Goal: Find specific page/section

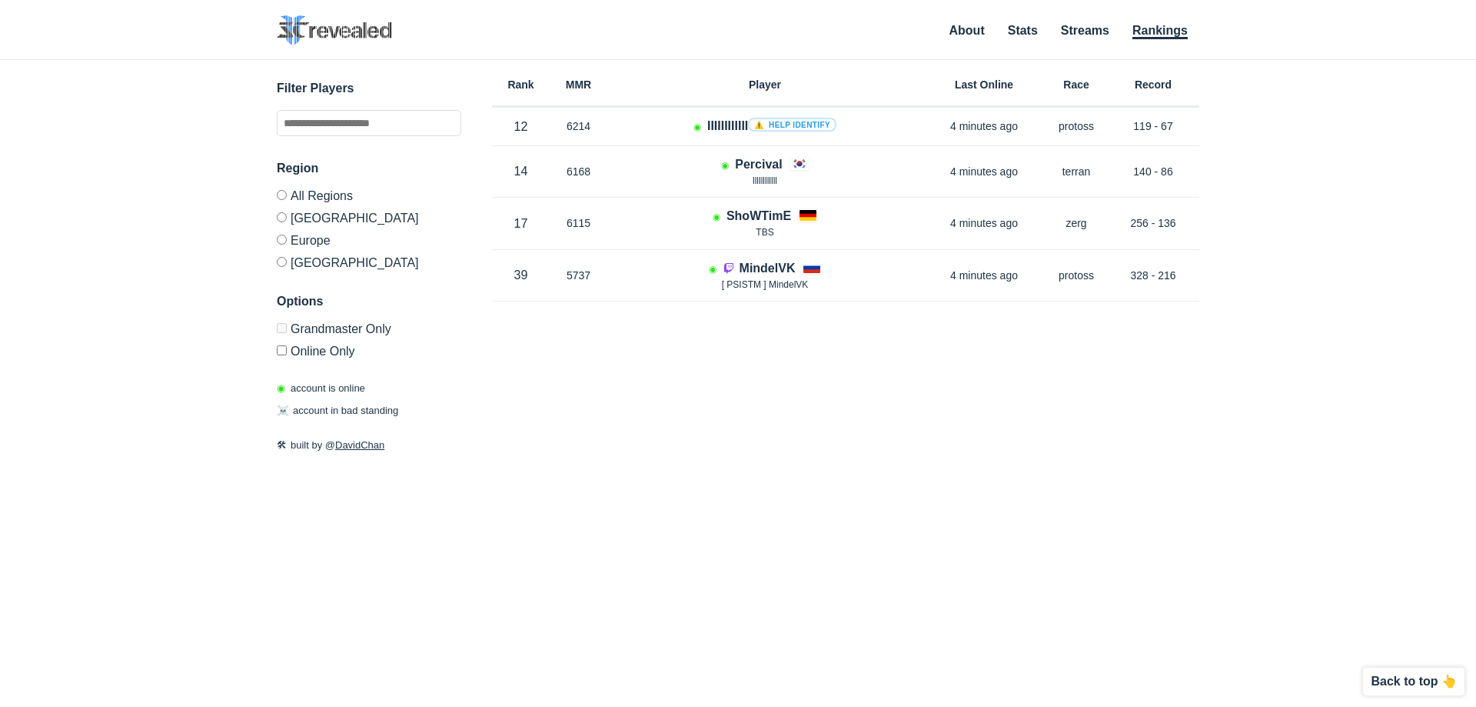
click at [311, 212] on label "[GEOGRAPHIC_DATA]" at bounding box center [369, 217] width 185 height 22
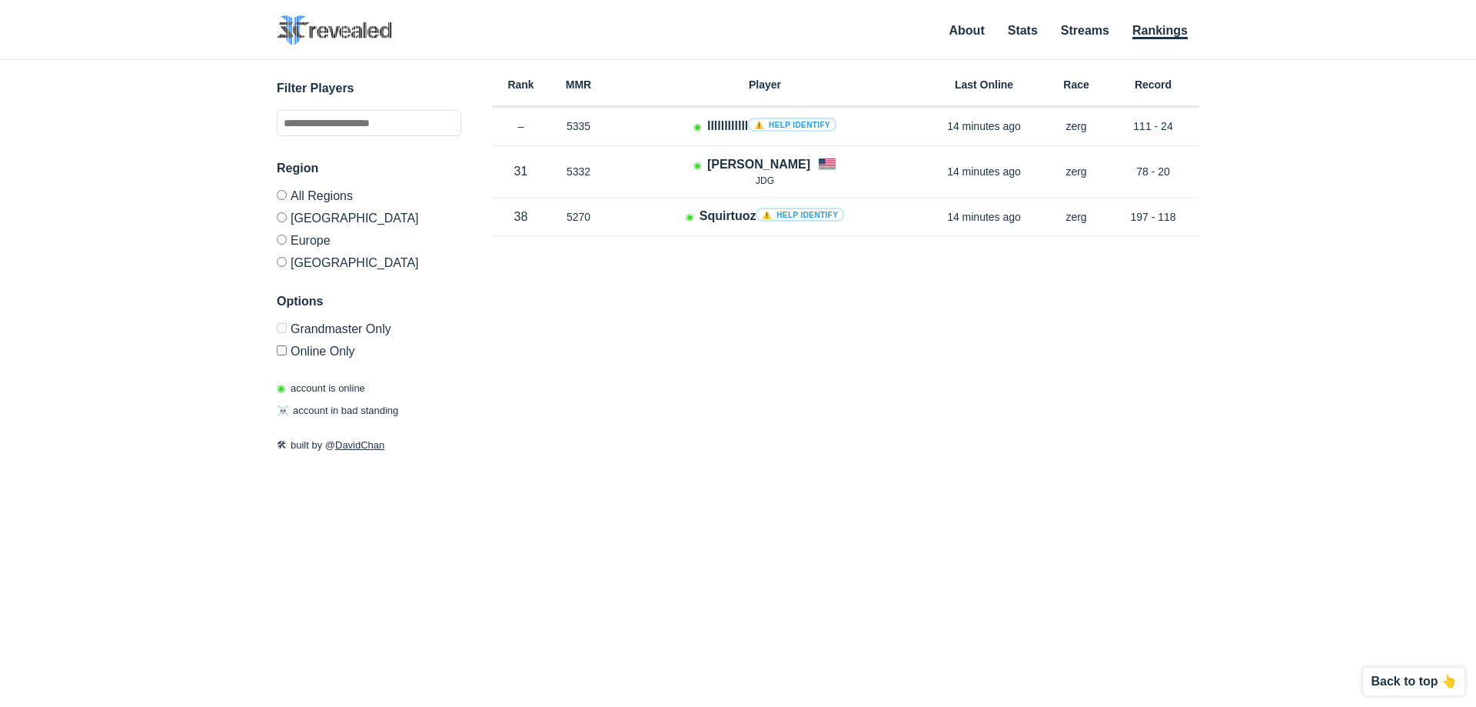
click at [301, 231] on label "Europe" at bounding box center [369, 239] width 185 height 22
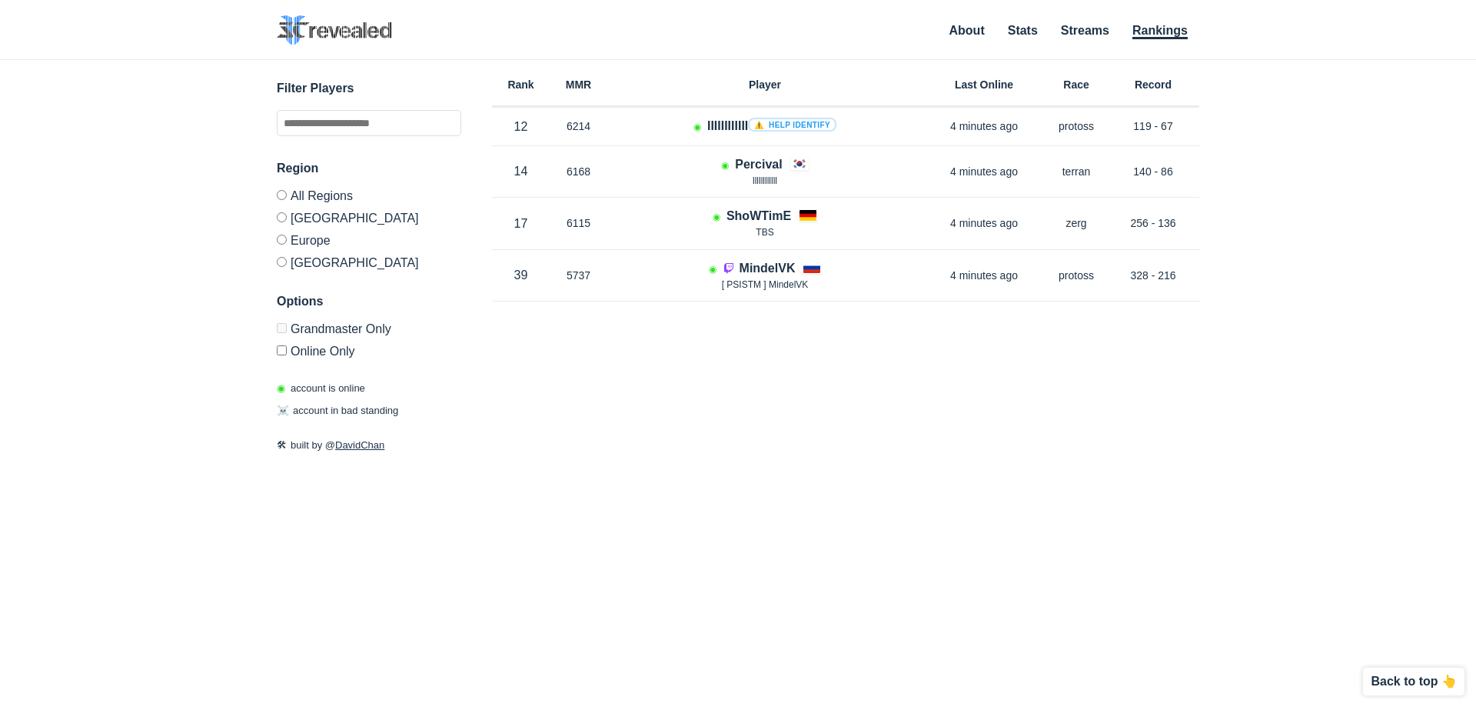
click at [312, 219] on label "[GEOGRAPHIC_DATA]" at bounding box center [369, 217] width 185 height 22
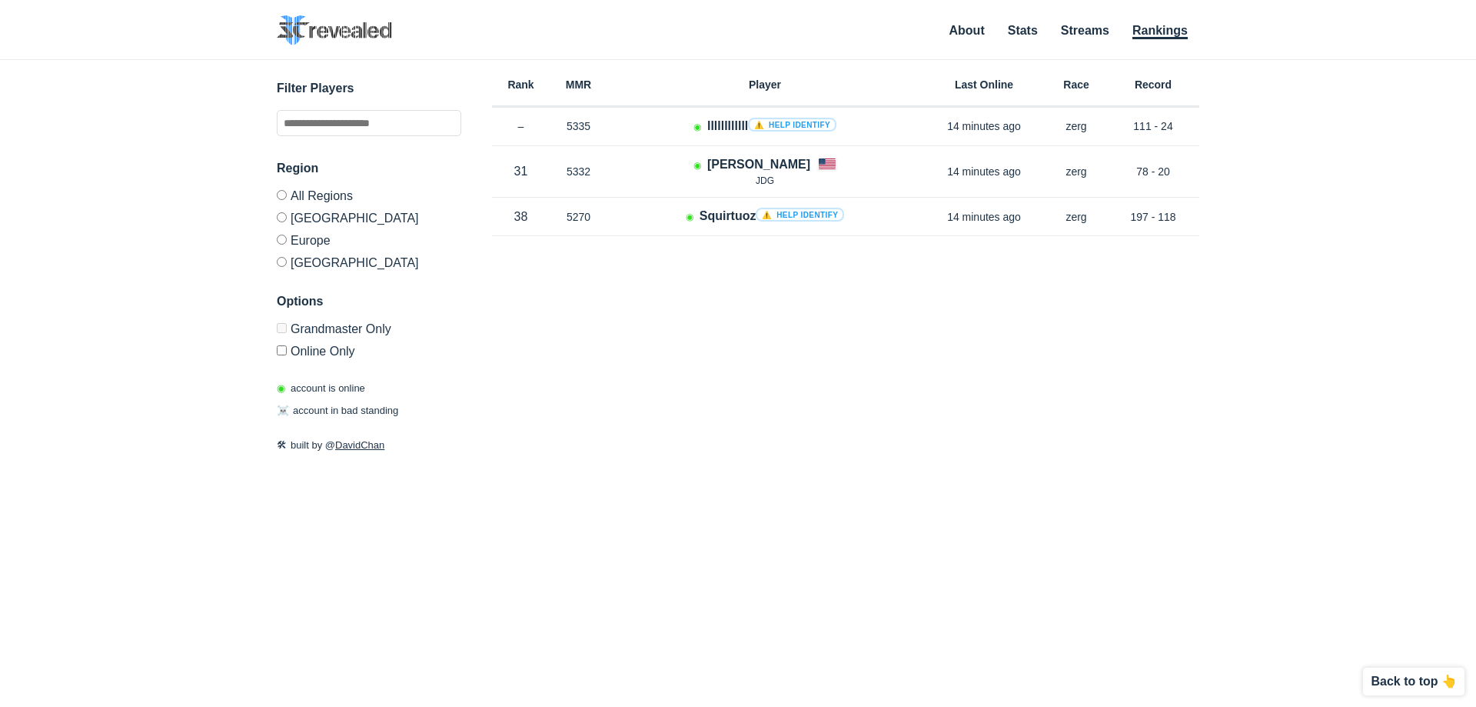
click at [310, 230] on label "Europe" at bounding box center [369, 239] width 185 height 22
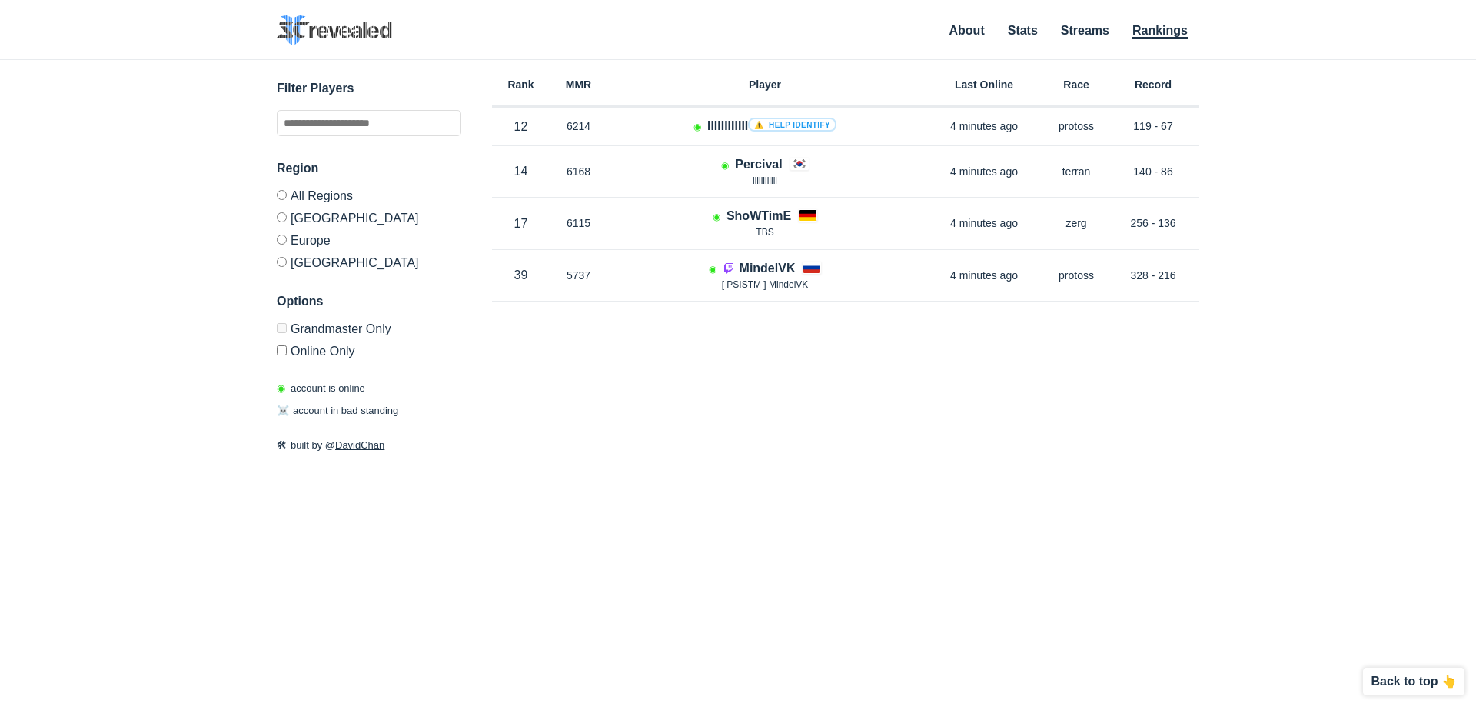
click at [329, 204] on label "All Regions" at bounding box center [369, 198] width 185 height 16
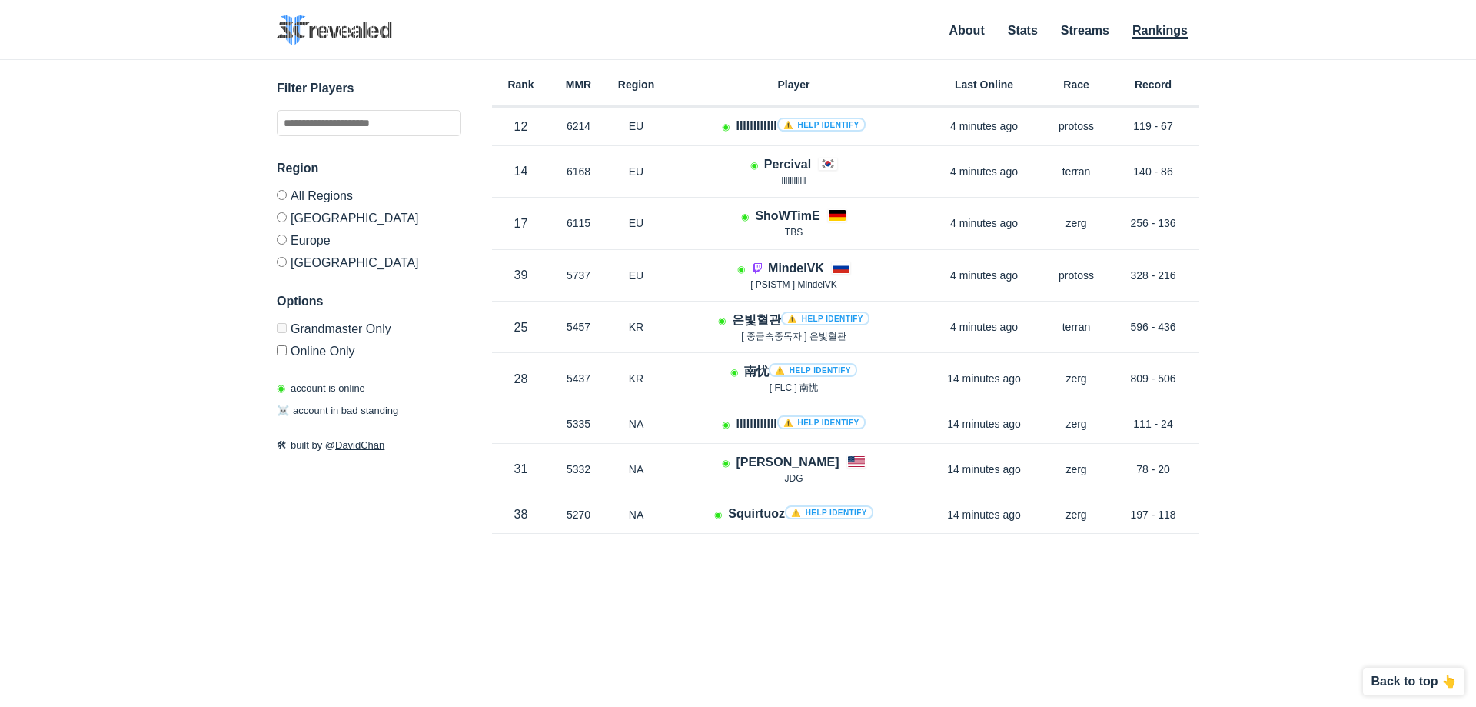
click at [322, 219] on label "[GEOGRAPHIC_DATA]" at bounding box center [369, 217] width 185 height 22
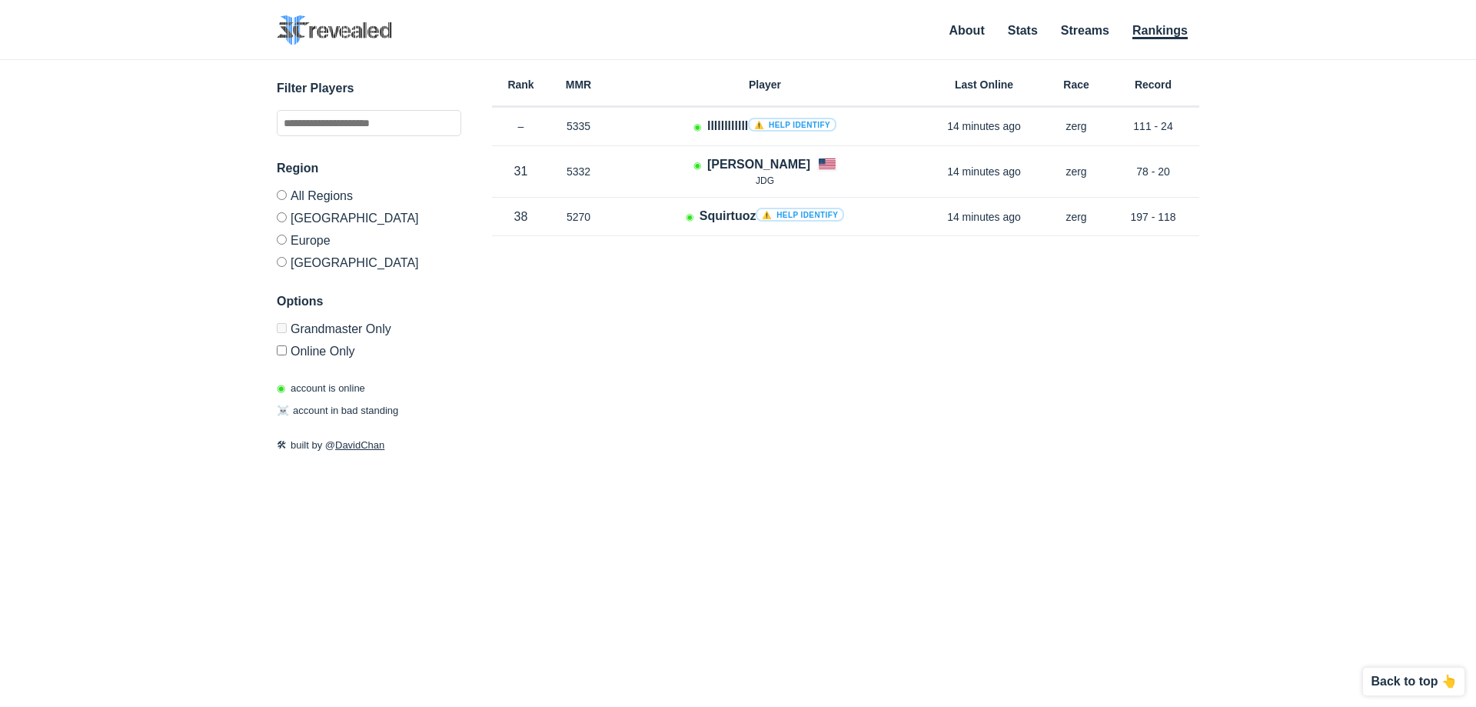
click at [305, 236] on label "Europe" at bounding box center [369, 239] width 185 height 22
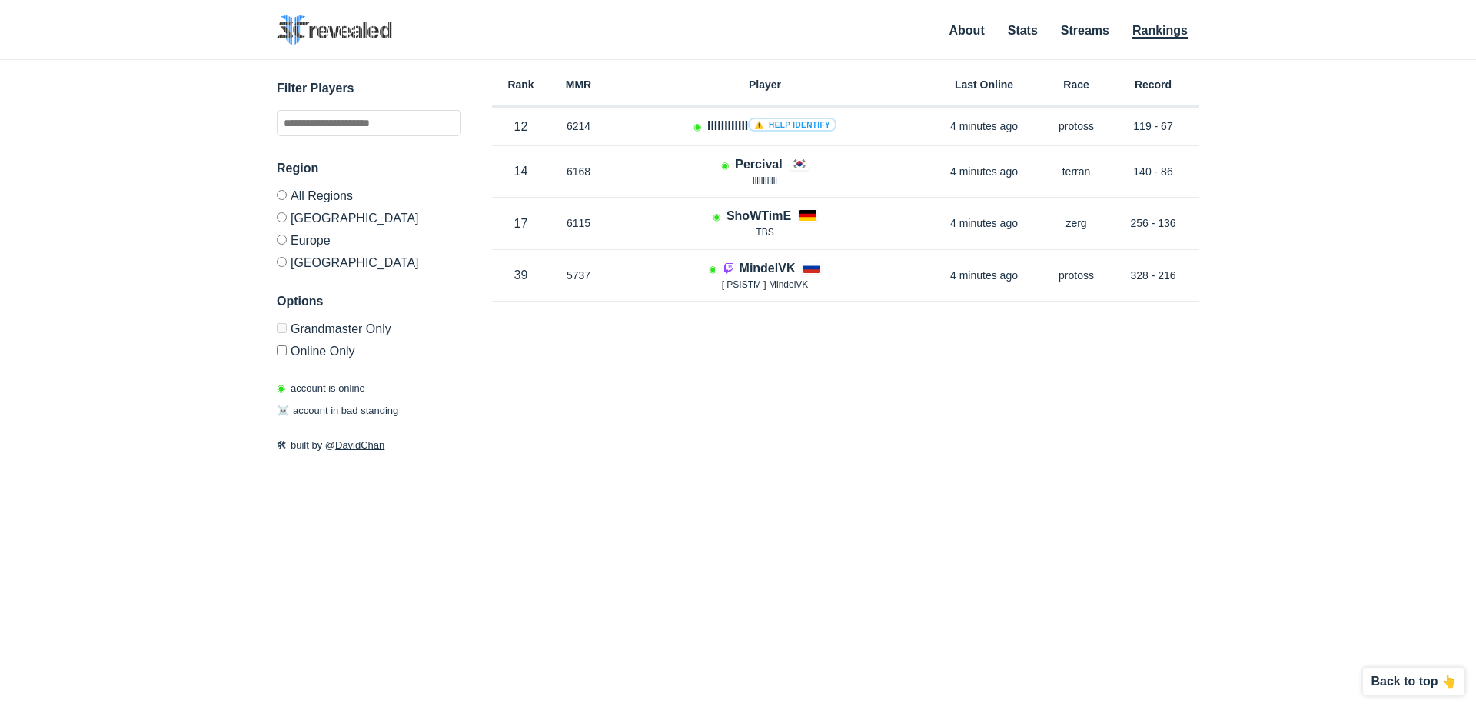
click at [341, 200] on label "All Regions" at bounding box center [369, 198] width 185 height 16
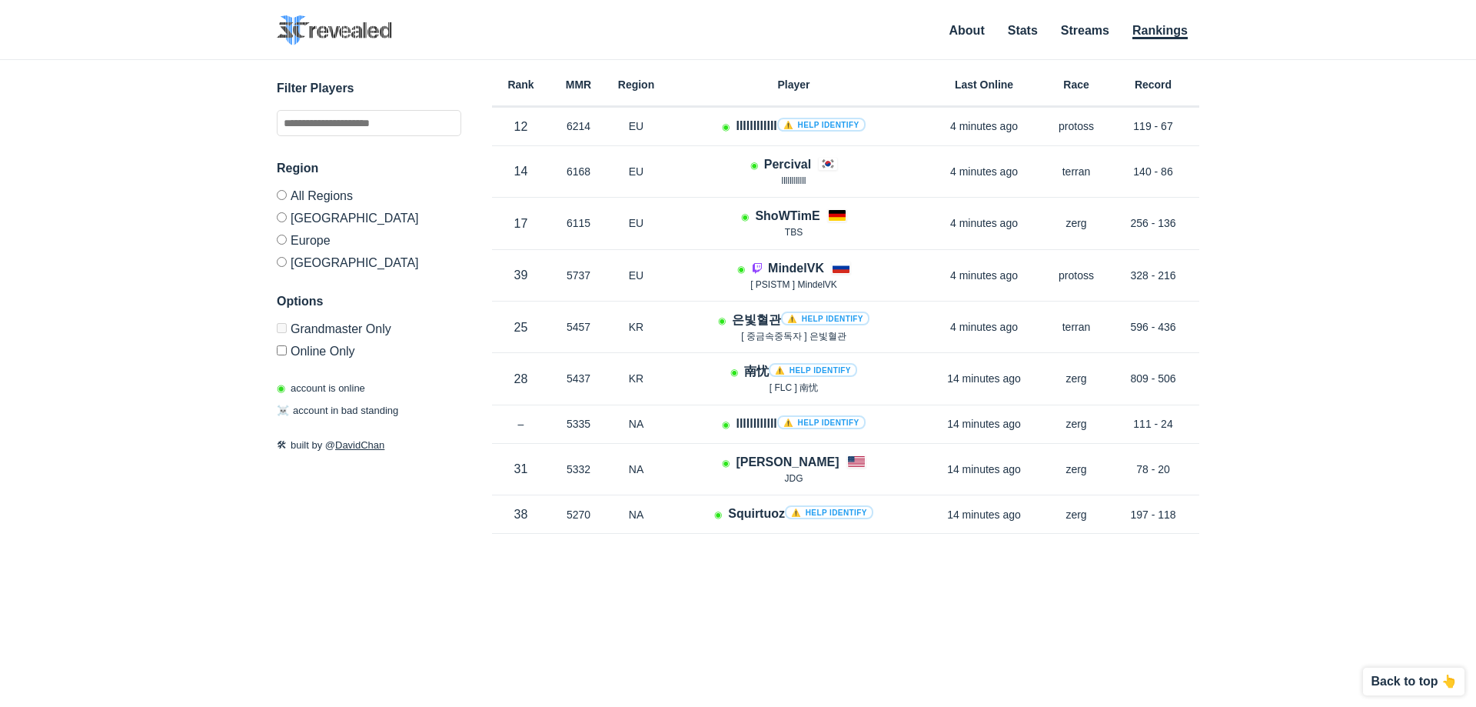
click at [319, 239] on label "Europe" at bounding box center [369, 239] width 185 height 22
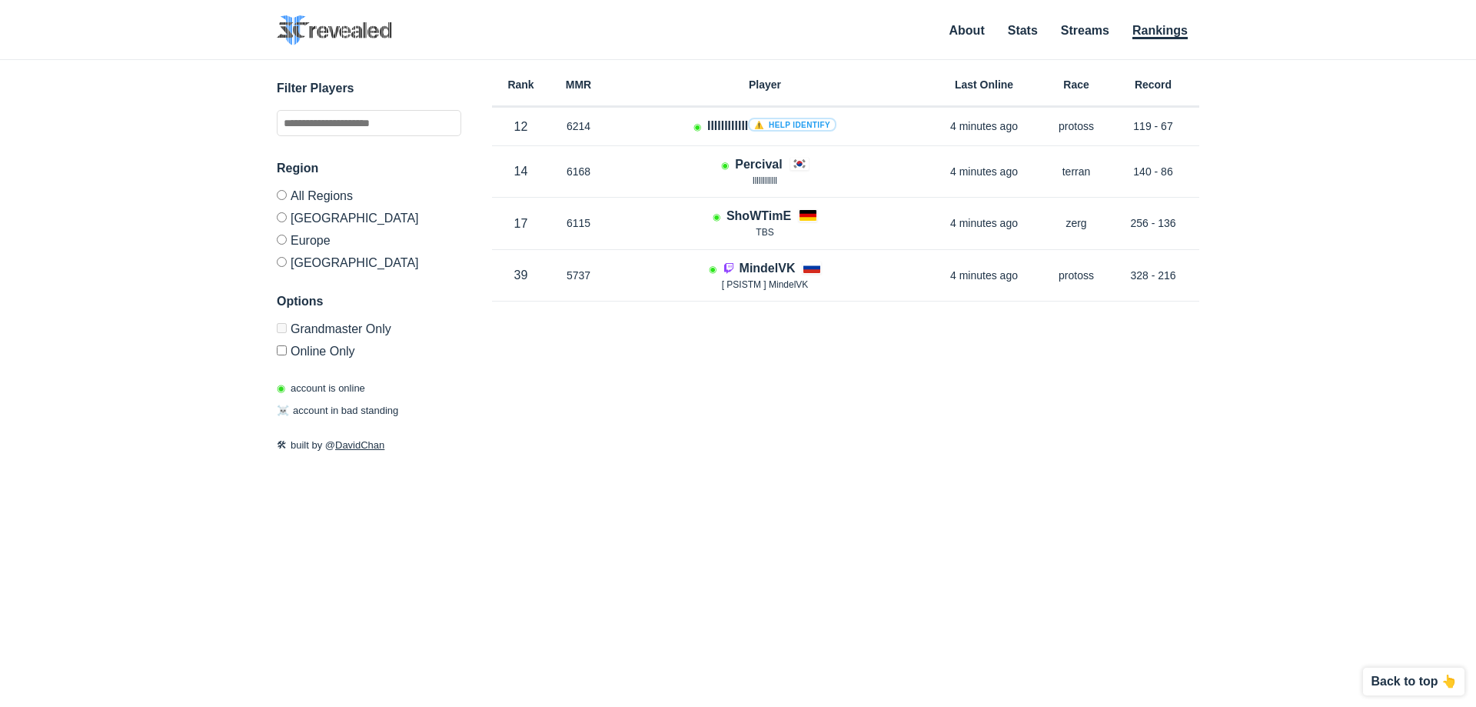
click at [308, 218] on label "[GEOGRAPHIC_DATA]" at bounding box center [369, 217] width 185 height 22
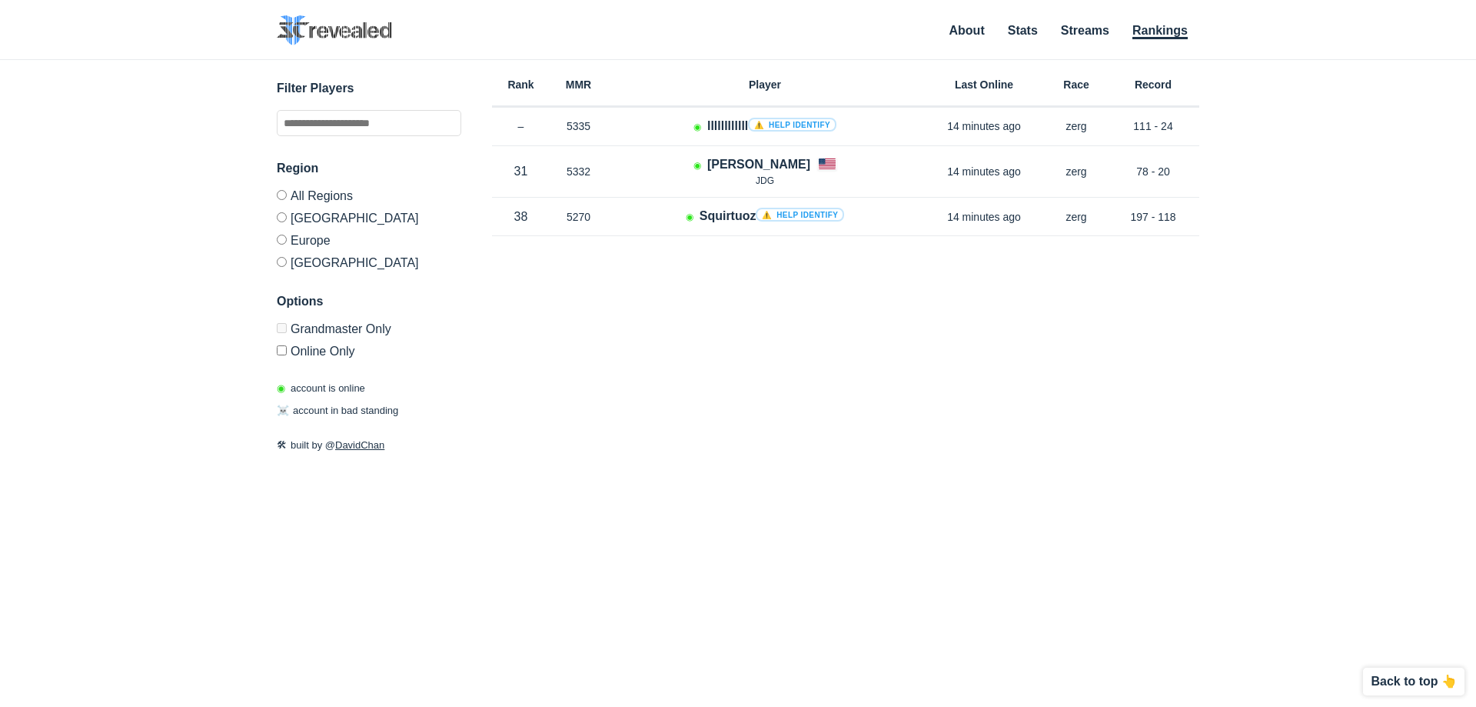
click at [298, 241] on label "Europe" at bounding box center [369, 239] width 185 height 22
